Goal: Entertainment & Leisure: Browse casually

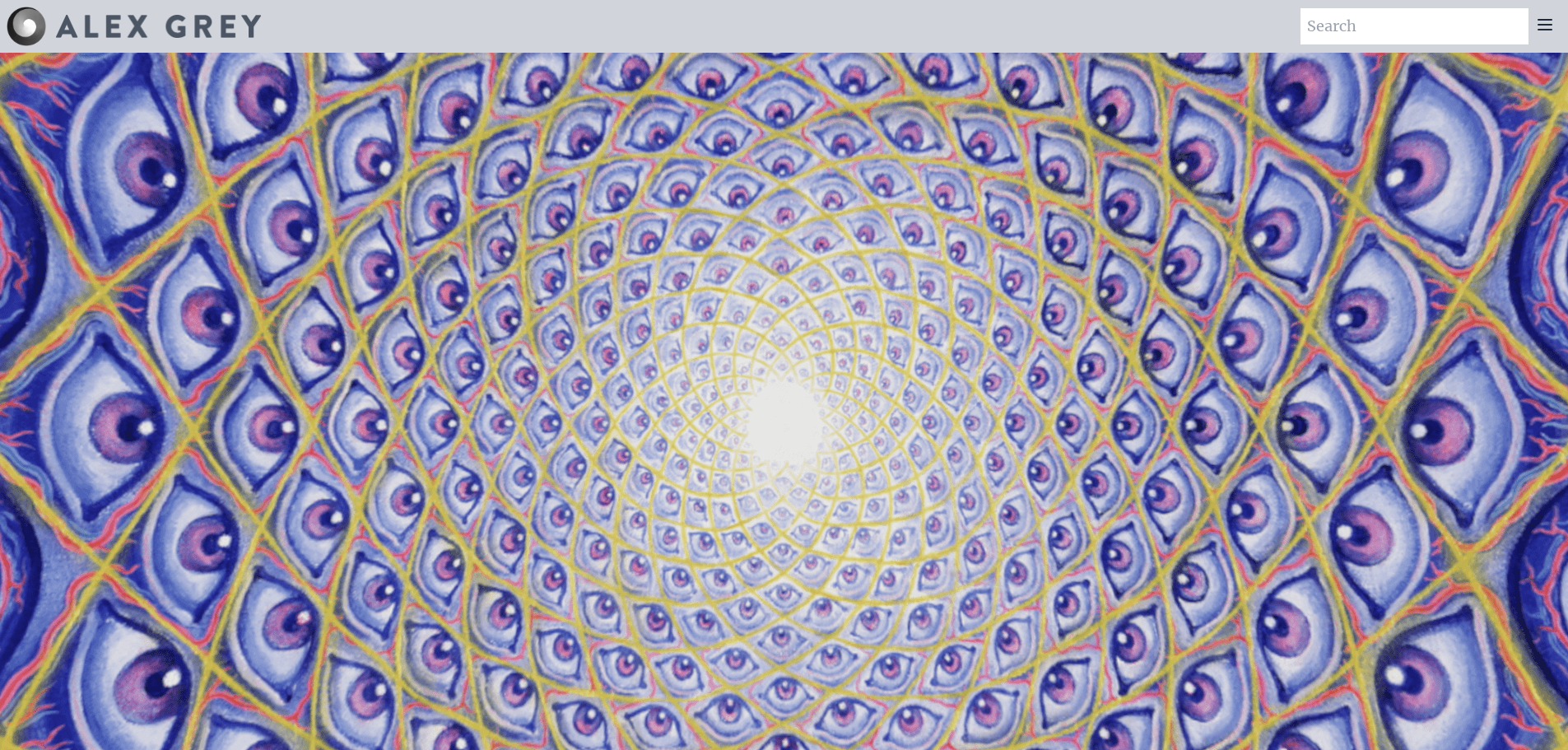
click at [1540, 21] on icon at bounding box center [1546, 25] width 20 height 20
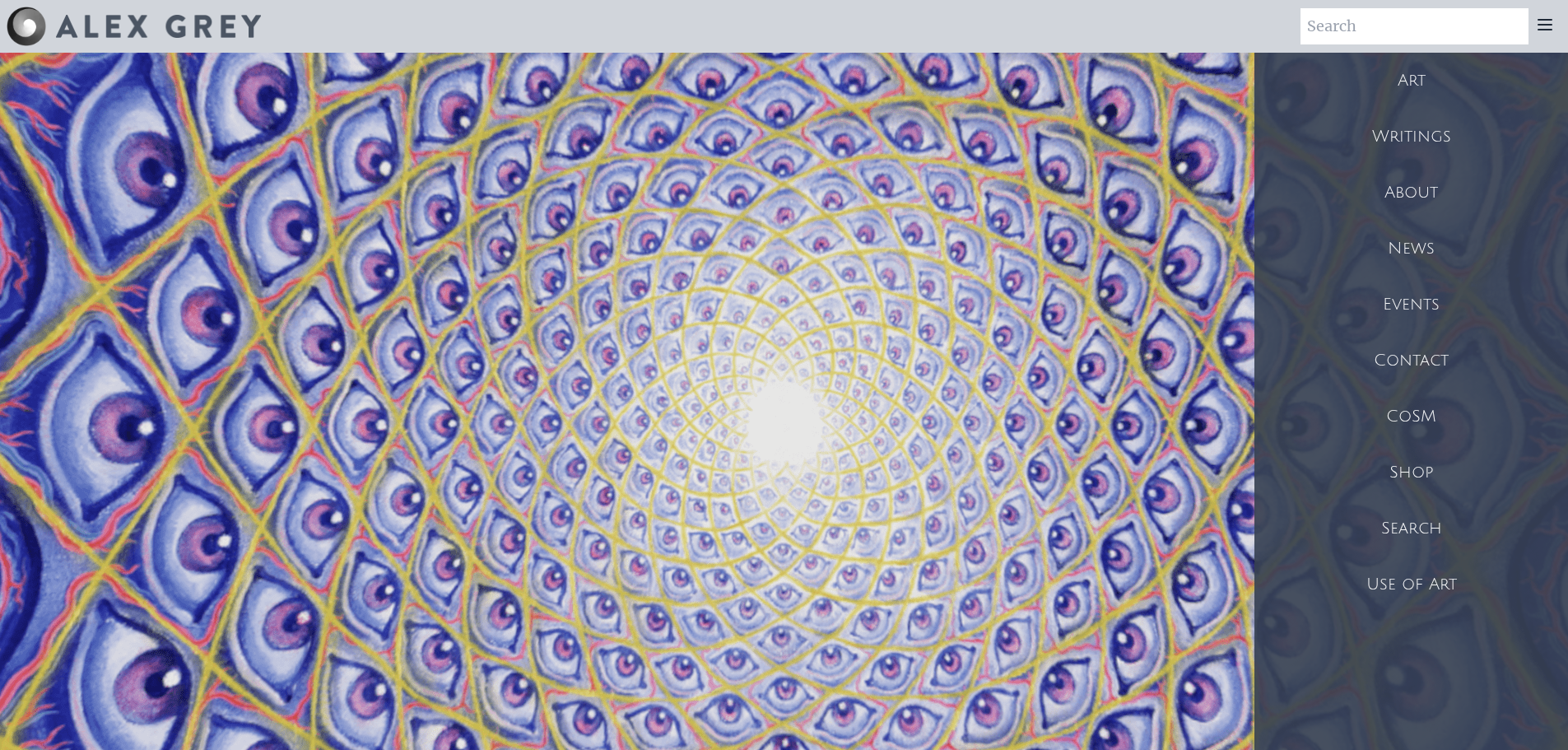
click at [1415, 82] on div "Art" at bounding box center [1411, 80] width 313 height 56
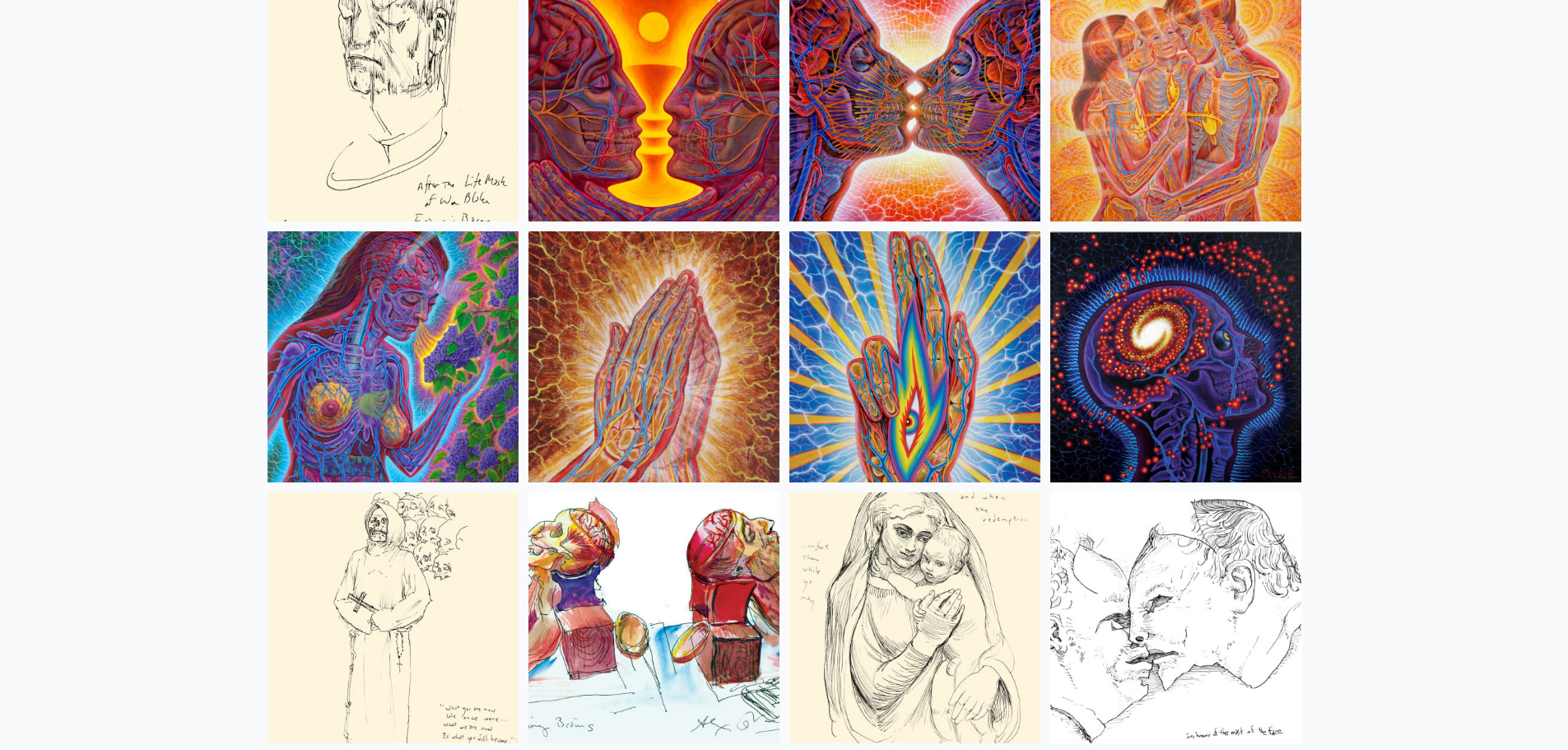
scroll to position [6144, 0]
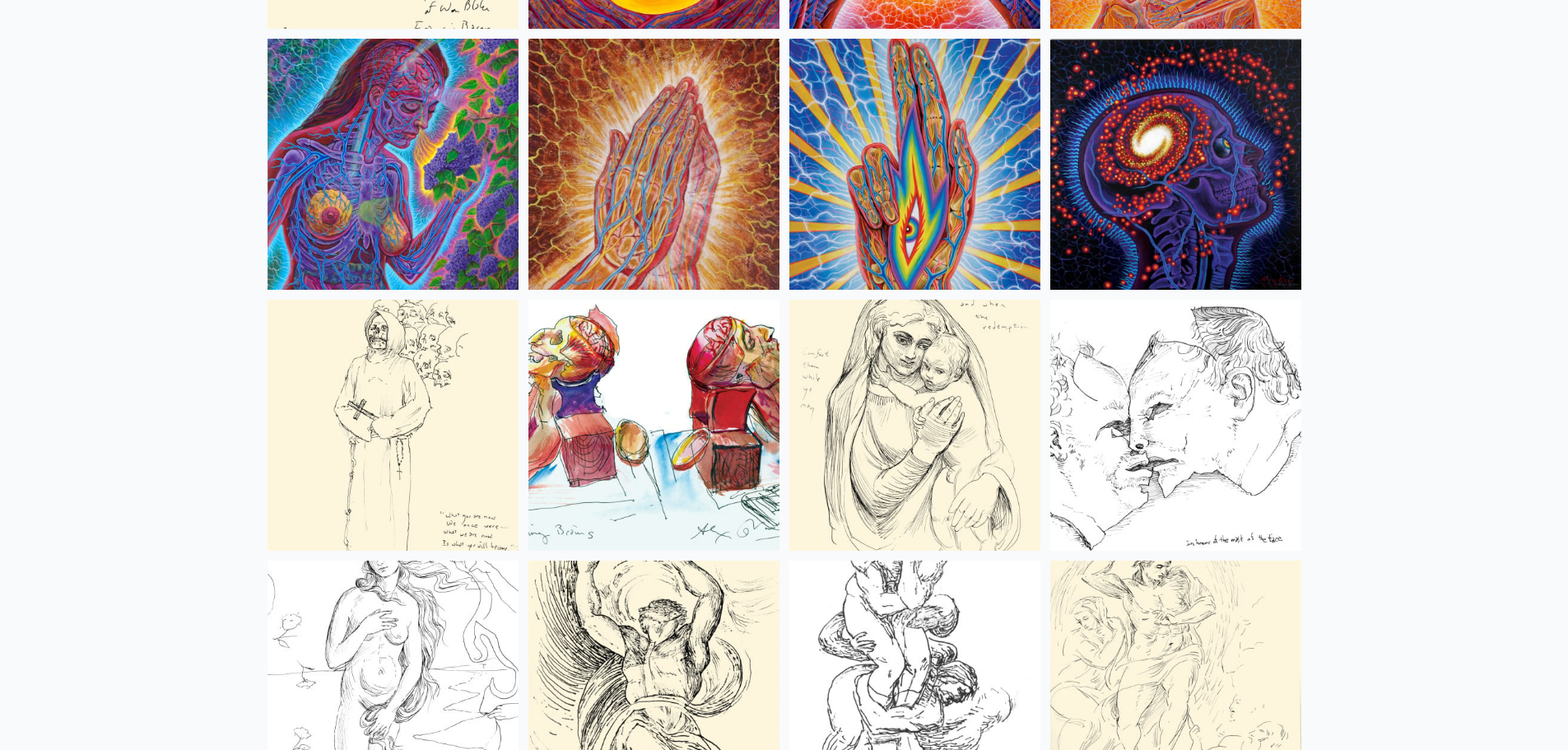
click at [392, 397] on img at bounding box center [392, 424] width 251 height 251
